Goal: Check status: Check status

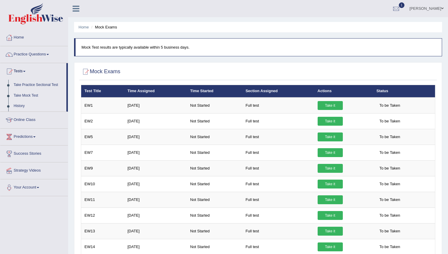
click at [23, 106] on link "History" at bounding box center [38, 106] width 55 height 11
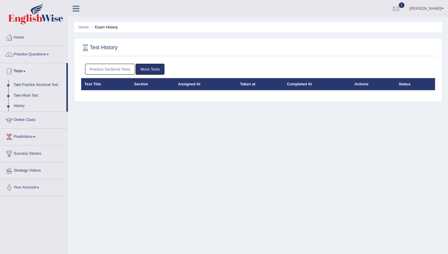
click at [117, 71] on link "Practice Sectional Tests" at bounding box center [110, 69] width 50 height 11
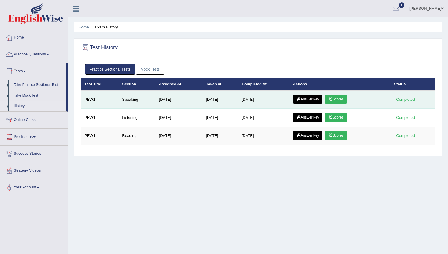
click at [332, 98] on icon at bounding box center [330, 99] width 4 height 4
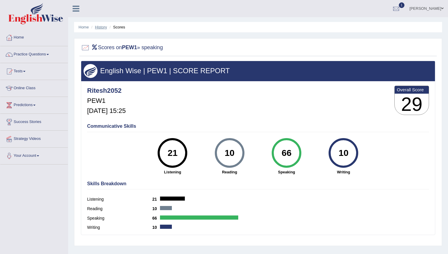
click at [104, 27] on link "History" at bounding box center [101, 27] width 12 height 4
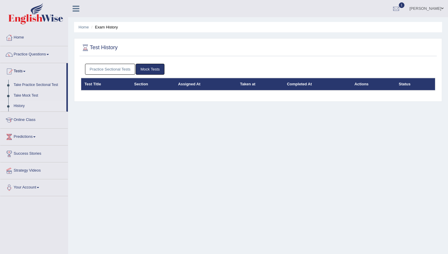
click at [114, 69] on link "Practice Sectional Tests" at bounding box center [110, 69] width 50 height 11
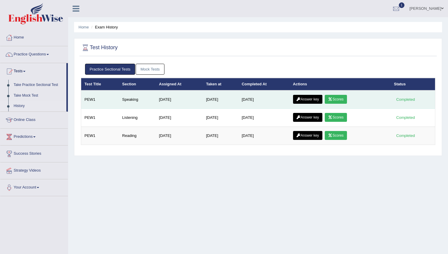
click at [301, 99] on icon at bounding box center [298, 99] width 4 height 4
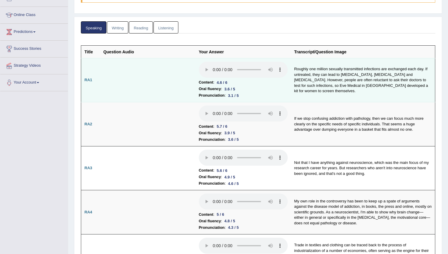
scroll to position [71, 0]
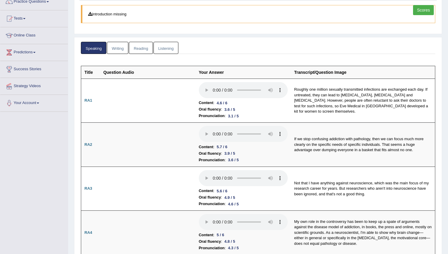
scroll to position [0, 0]
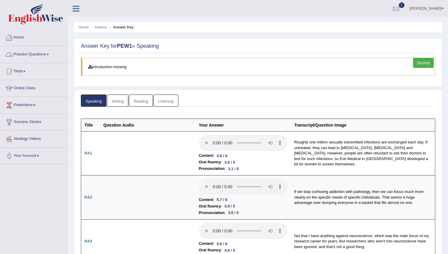
click at [25, 56] on link "Practice Questions" at bounding box center [34, 53] width 68 height 15
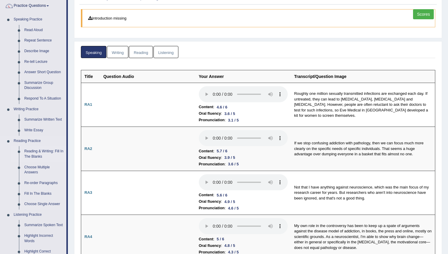
scroll to position [49, 0]
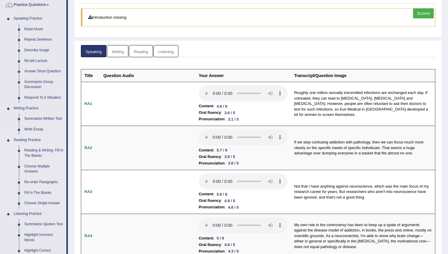
click at [39, 155] on link "Reading & Writing: Fill In The Blanks" at bounding box center [44, 153] width 45 height 16
